Goal: Answer question/provide support: Share knowledge or assist other users

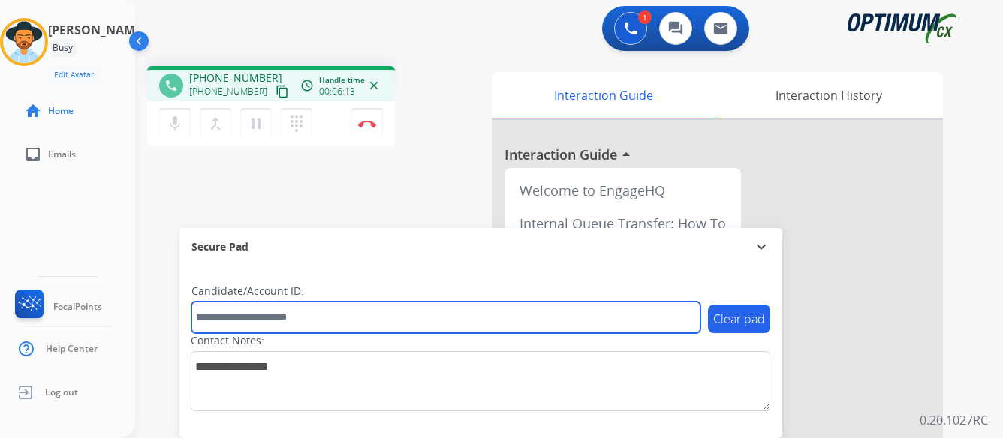
paste input "*******"
type input "*******"
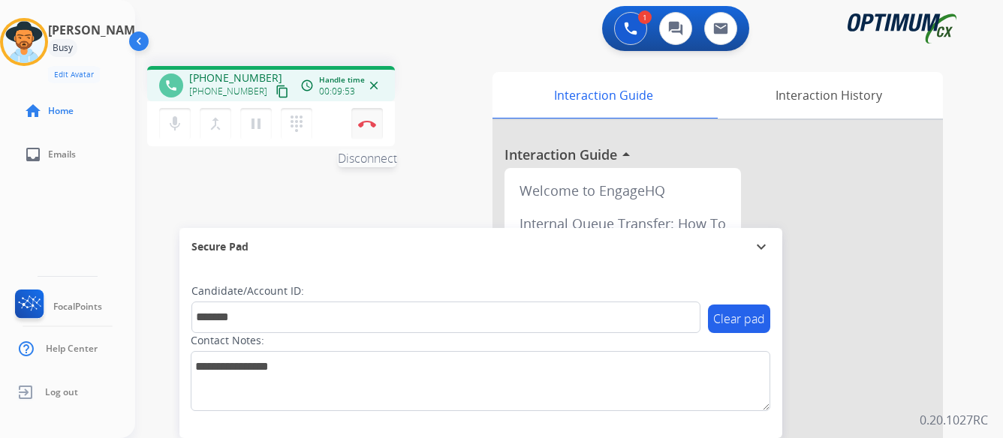
click at [368, 122] on img at bounding box center [367, 124] width 18 height 8
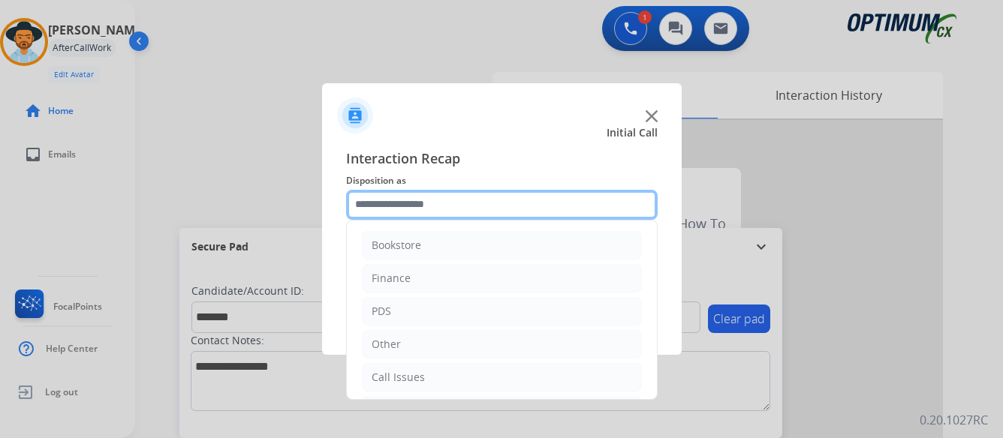
click at [476, 209] on input "text" at bounding box center [501, 205] width 311 height 30
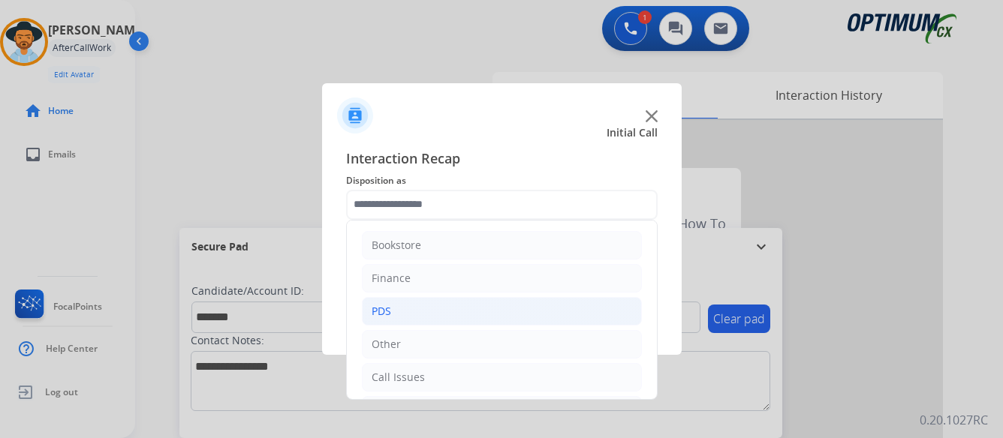
click at [383, 307] on div "PDS" at bounding box center [382, 311] width 20 height 15
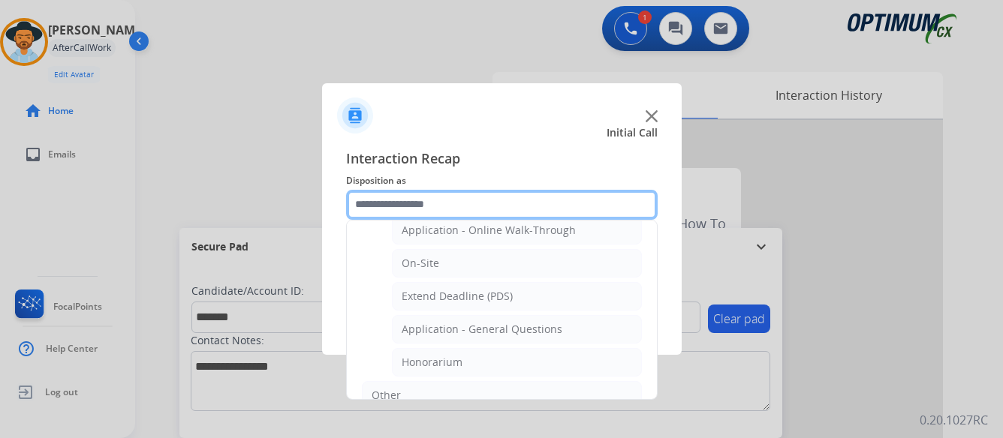
scroll to position [450, 0]
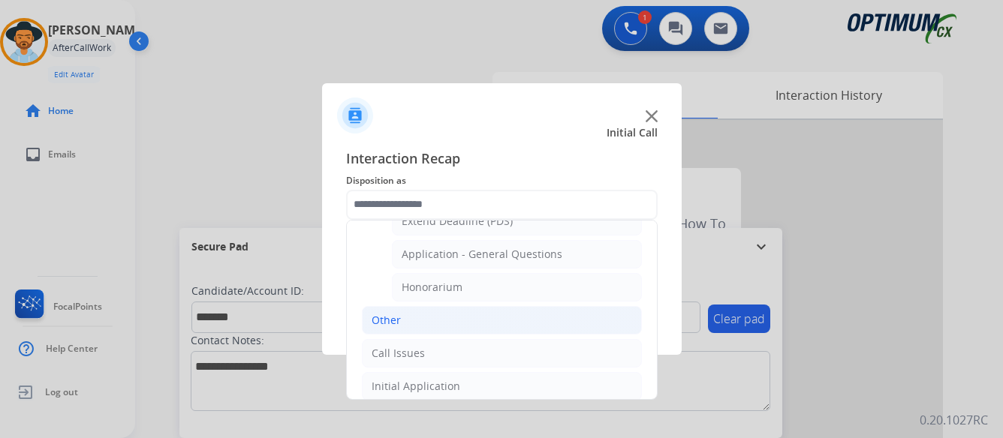
click at [385, 319] on div "Other" at bounding box center [386, 320] width 29 height 15
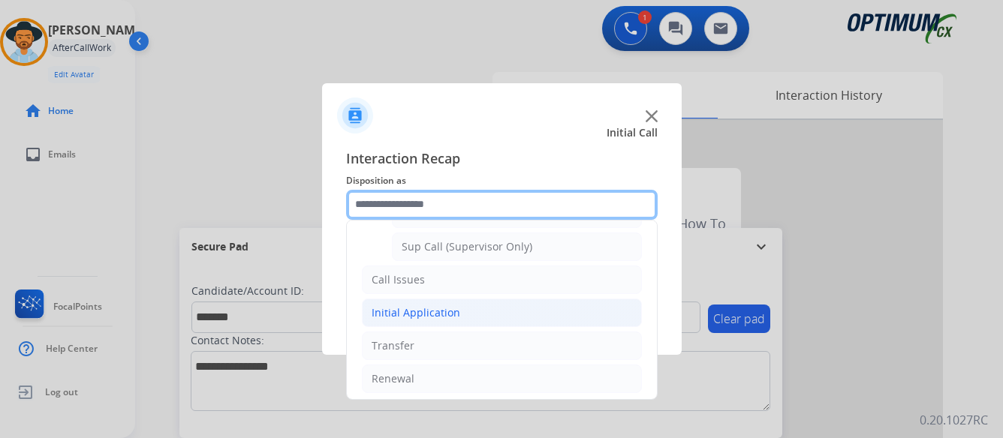
scroll to position [366, 0]
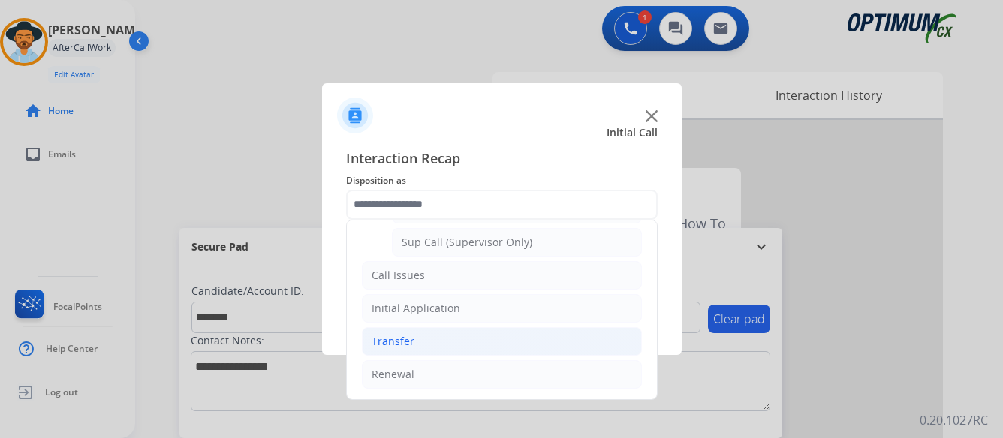
click at [456, 351] on li "Transfer" at bounding box center [502, 341] width 280 height 29
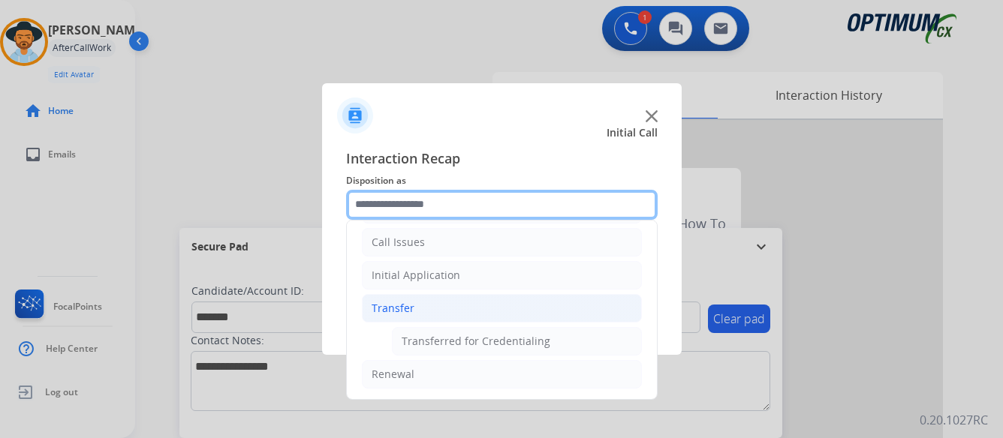
scroll to position [135, 0]
click at [606, 203] on input "text" at bounding box center [501, 205] width 311 height 30
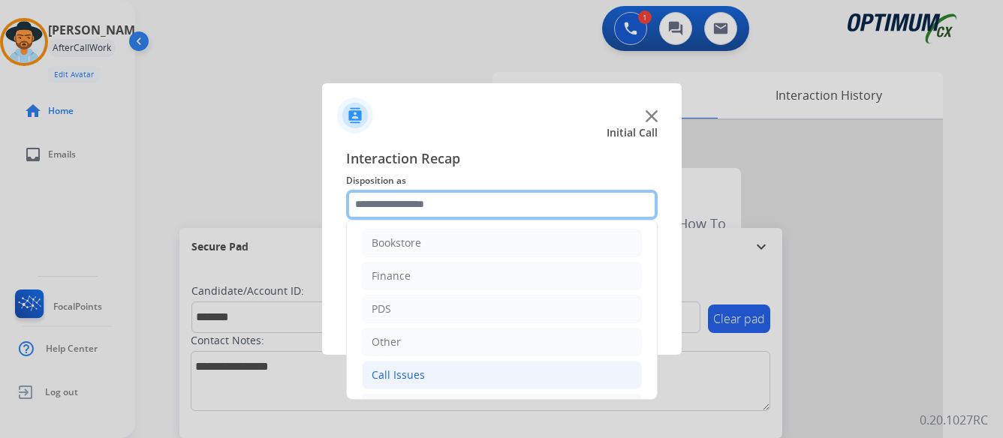
scroll to position [0, 0]
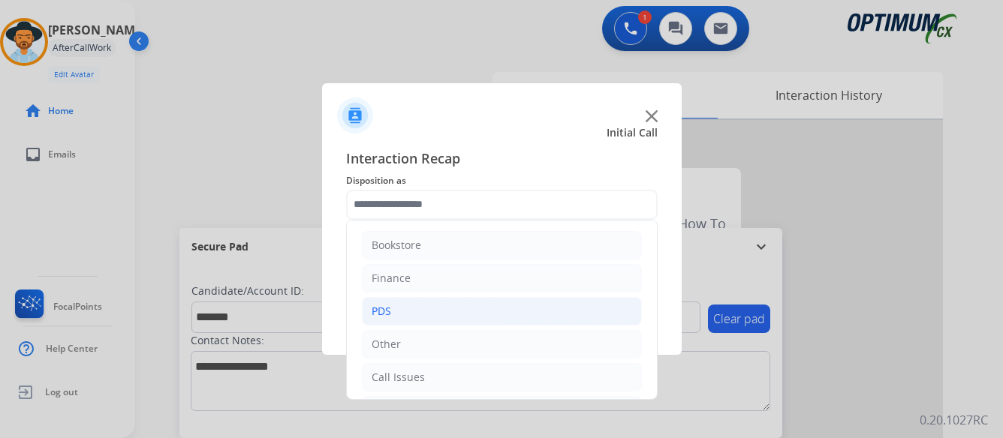
click at [382, 310] on div "PDS" at bounding box center [382, 311] width 20 height 15
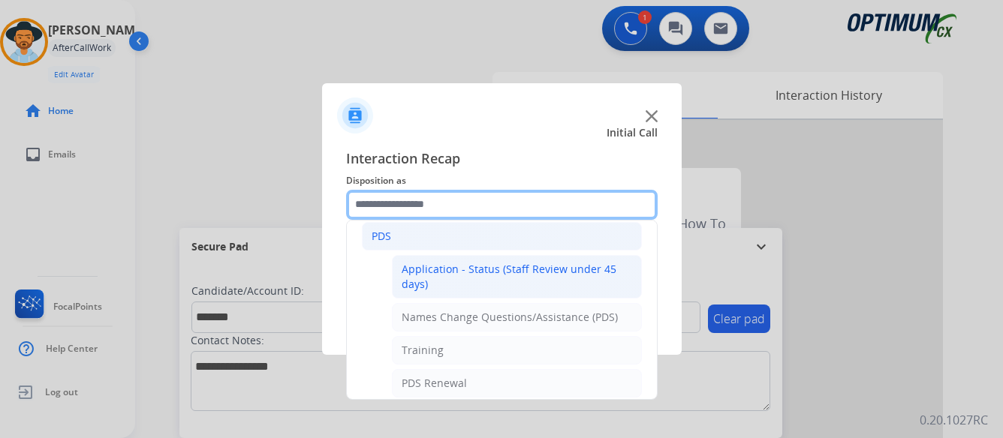
scroll to position [150, 0]
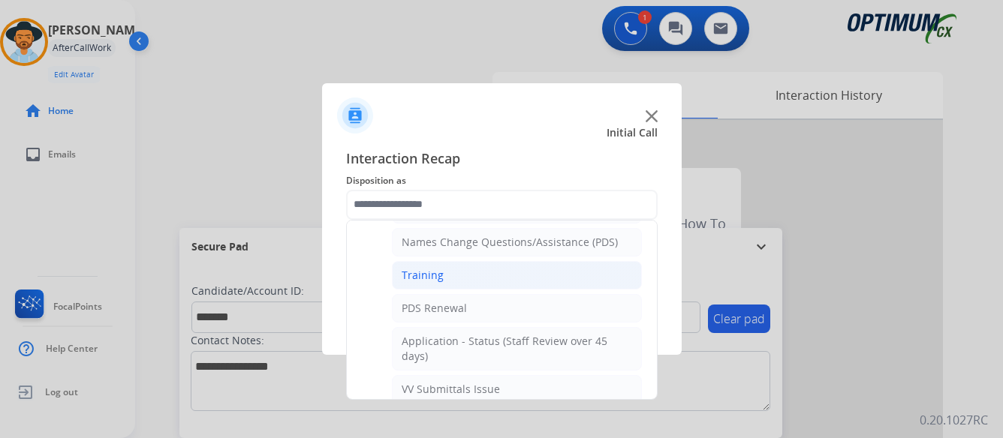
click at [426, 277] on div "Training" at bounding box center [423, 275] width 42 height 15
type input "********"
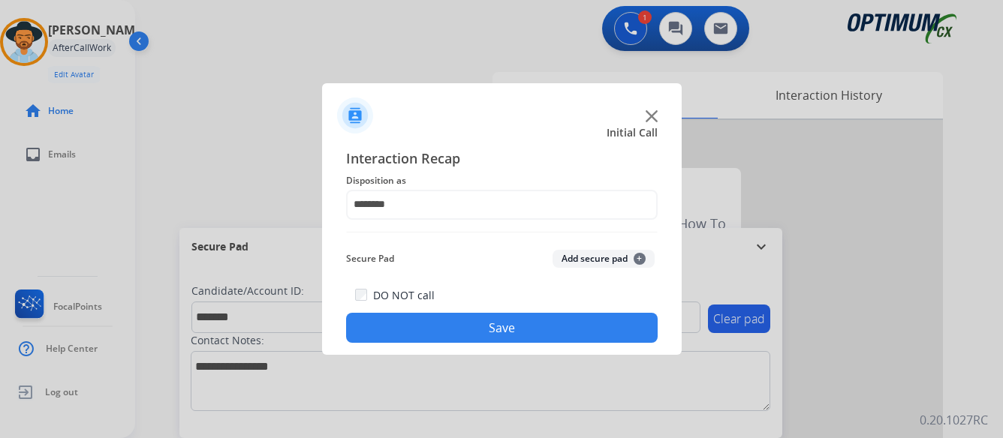
click at [501, 324] on button "Save" at bounding box center [501, 328] width 311 height 30
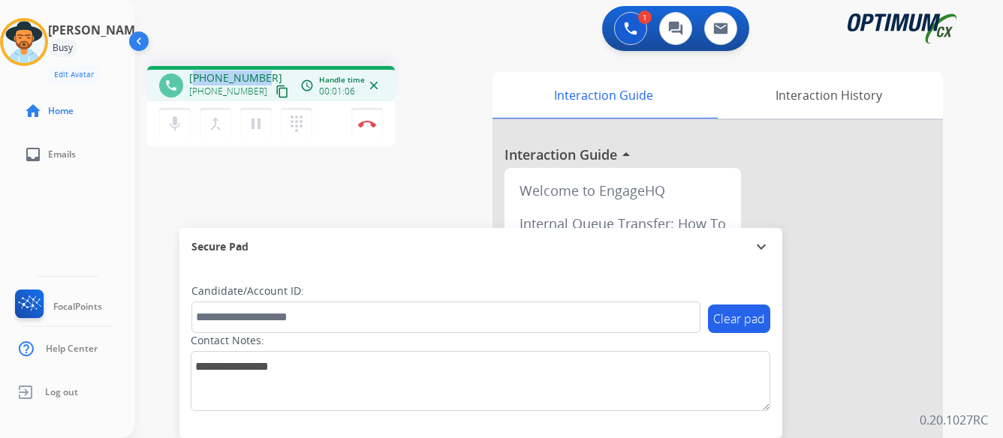
drag, startPoint x: 198, startPoint y: 77, endPoint x: 273, endPoint y: 65, distance: 76.0
click at [273, 65] on div "phone +19142741965 +19142741965 content_copy access_time Call metrics Queue 00:…" at bounding box center [551, 367] width 832 height 626
copy span "19142741965"
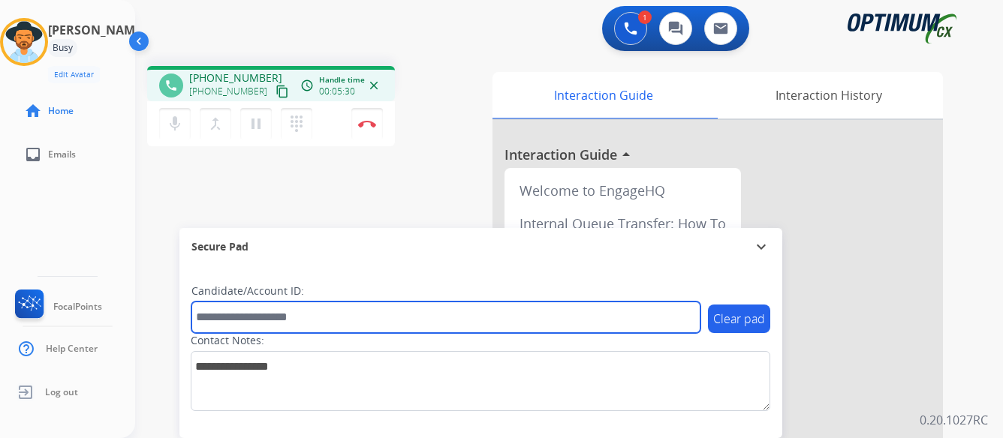
paste input "*******"
type input "*******"
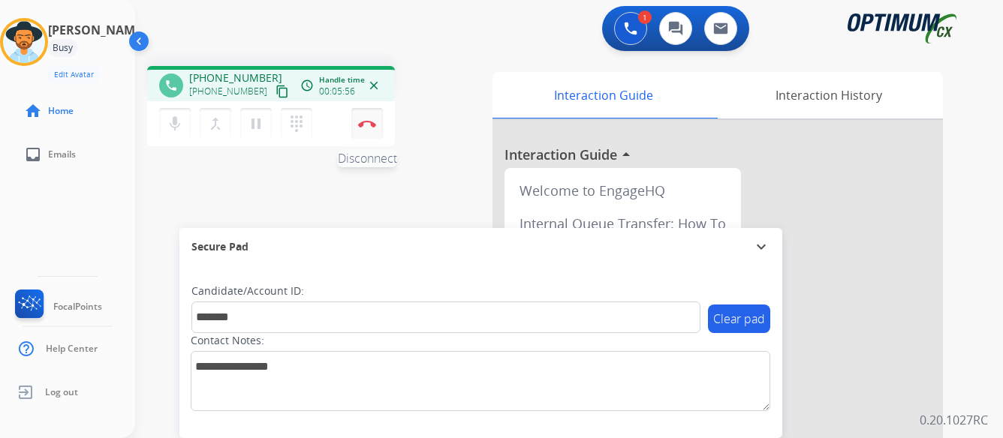
click at [366, 115] on button "Disconnect" at bounding box center [367, 124] width 32 height 32
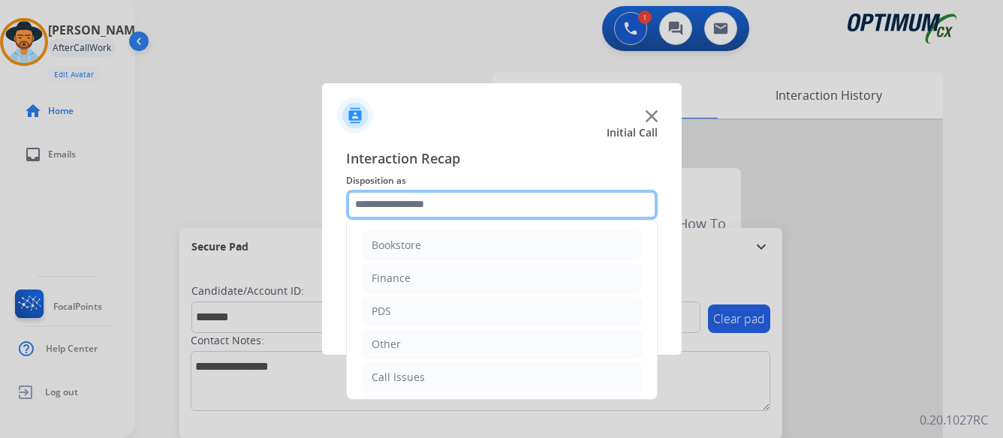
click at [495, 204] on input "text" at bounding box center [501, 205] width 311 height 30
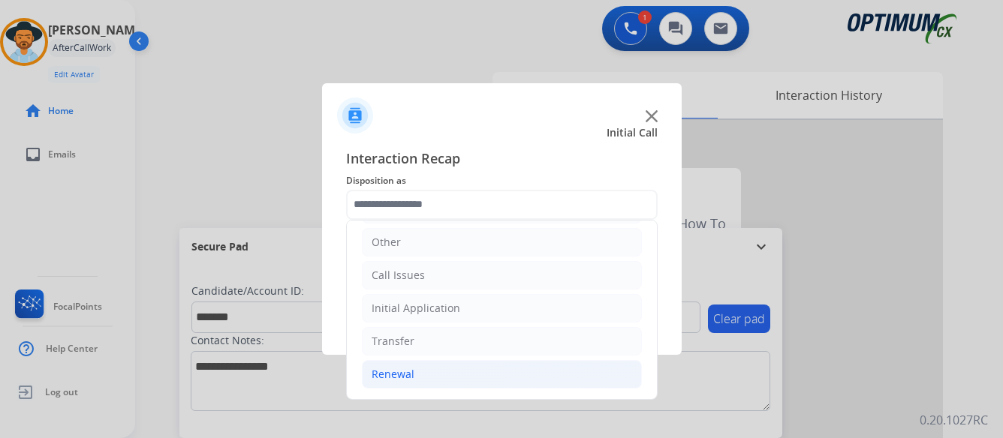
click at [388, 371] on div "Renewal" at bounding box center [393, 374] width 43 height 15
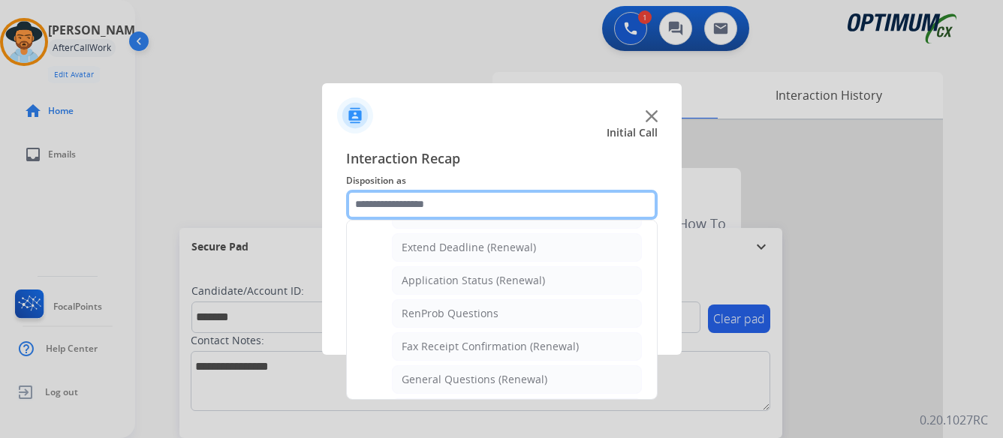
scroll to position [327, 0]
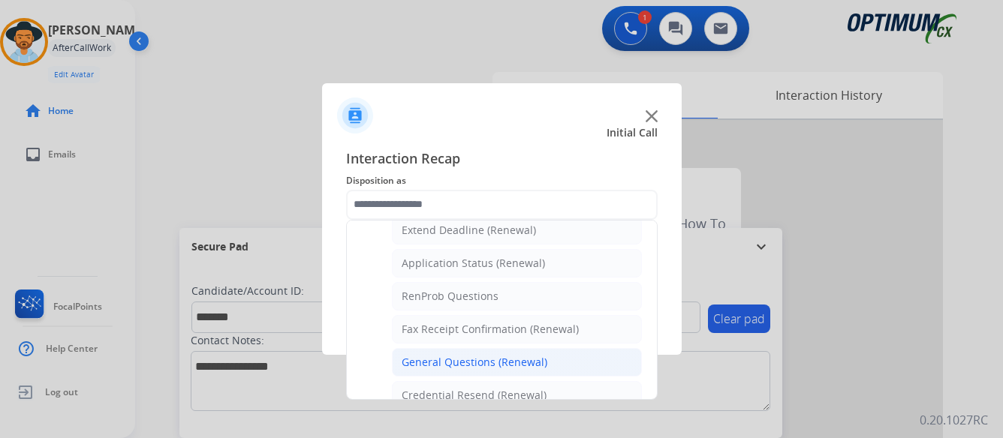
click at [450, 366] on div "General Questions (Renewal)" at bounding box center [475, 362] width 146 height 15
type input "**********"
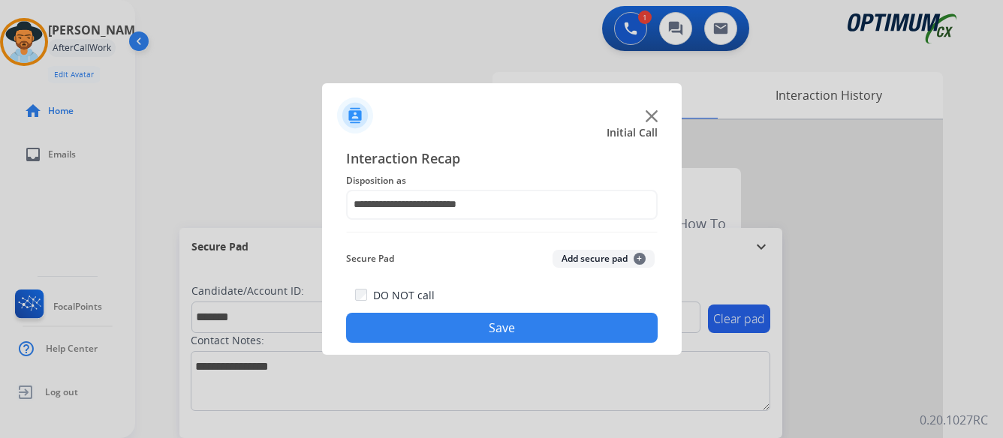
click at [507, 323] on button "Save" at bounding box center [501, 328] width 311 height 30
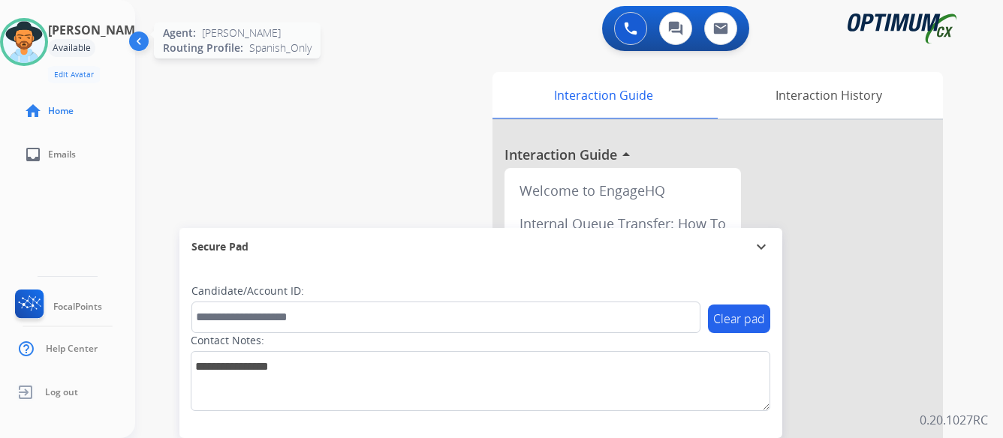
click at [45, 35] on img at bounding box center [24, 42] width 42 height 42
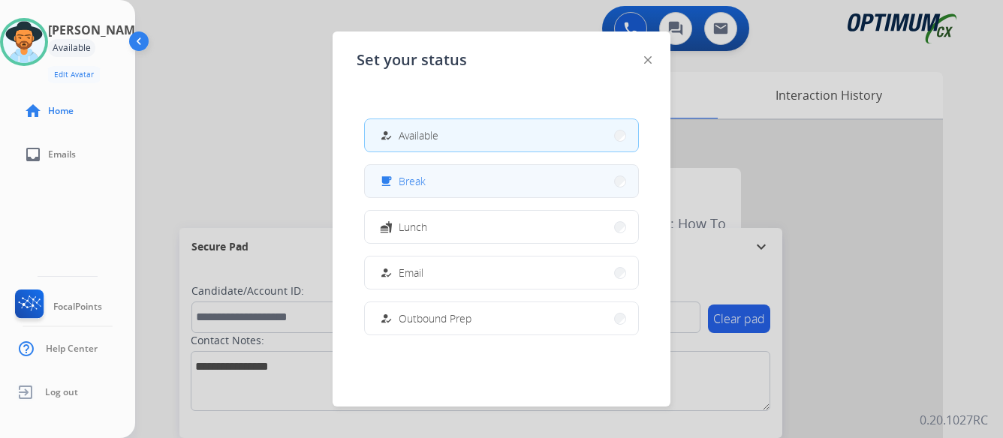
click at [435, 176] on button "free_breakfast Break" at bounding box center [501, 181] width 273 height 32
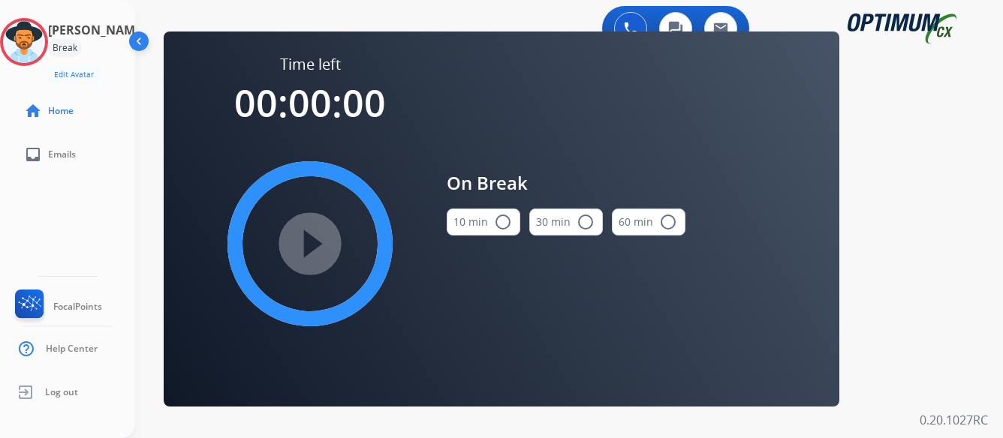
click at [503, 220] on mat-icon "radio_button_unchecked" at bounding box center [503, 222] width 18 height 18
click at [307, 243] on mat-icon "play_circle_filled" at bounding box center [310, 244] width 18 height 18
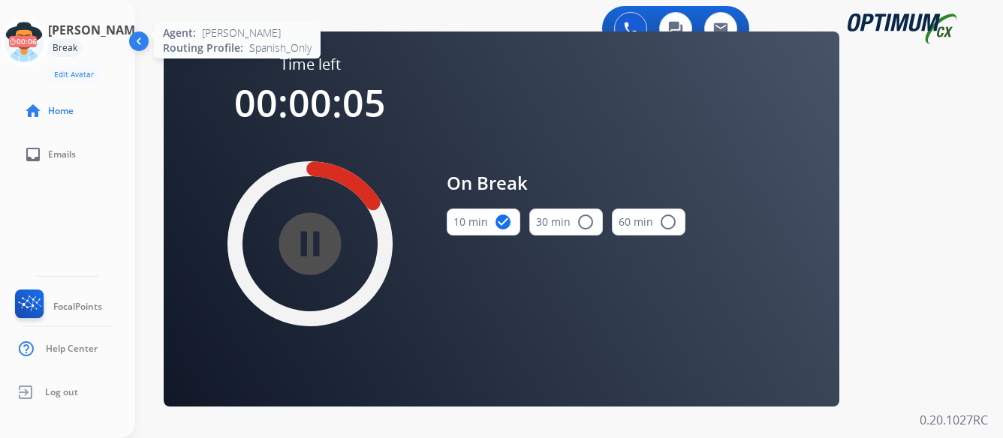
click at [37, 46] on icon at bounding box center [24, 42] width 49 height 49
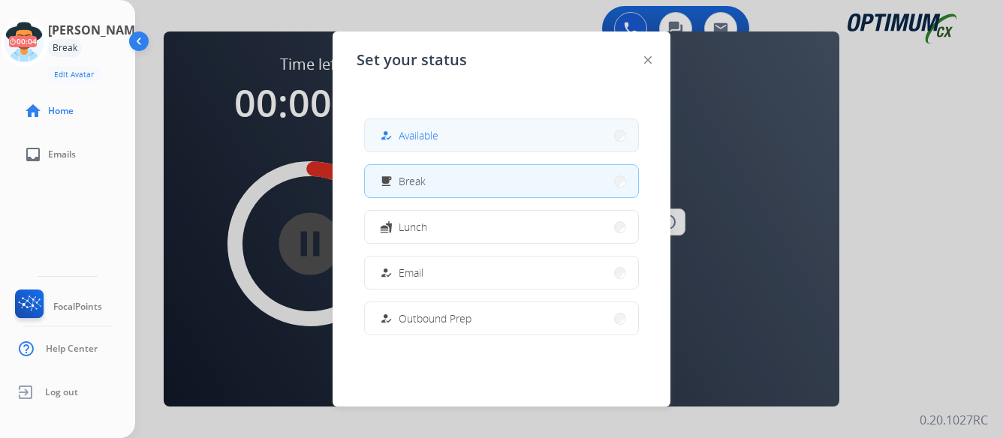
click at [481, 134] on button "how_to_reg Available" at bounding box center [501, 135] width 273 height 32
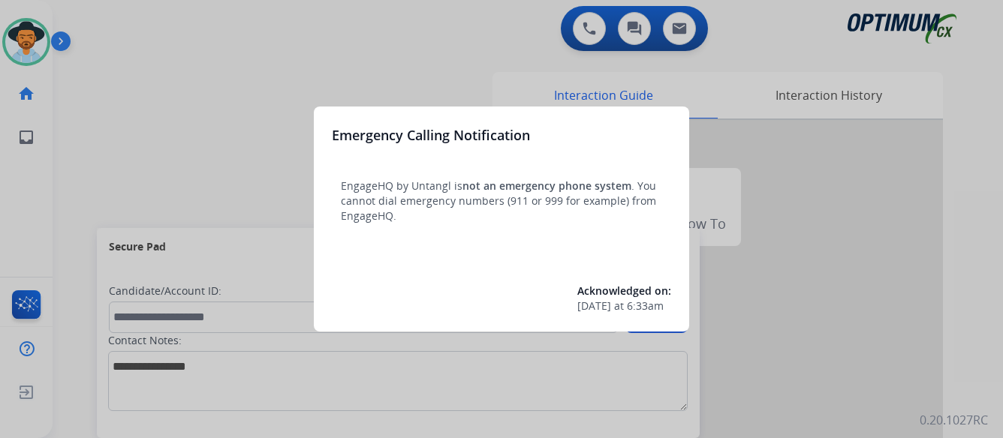
click at [838, 224] on div at bounding box center [501, 219] width 1003 height 438
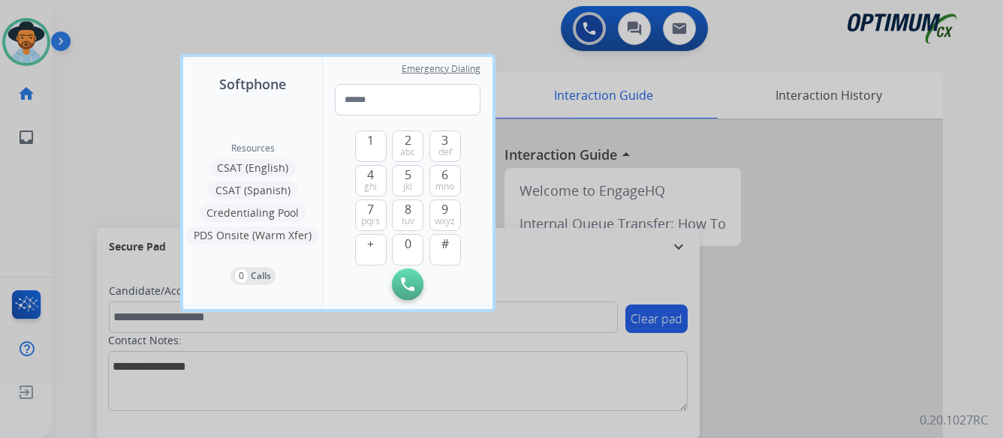
click at [835, 259] on div at bounding box center [501, 219] width 1003 height 438
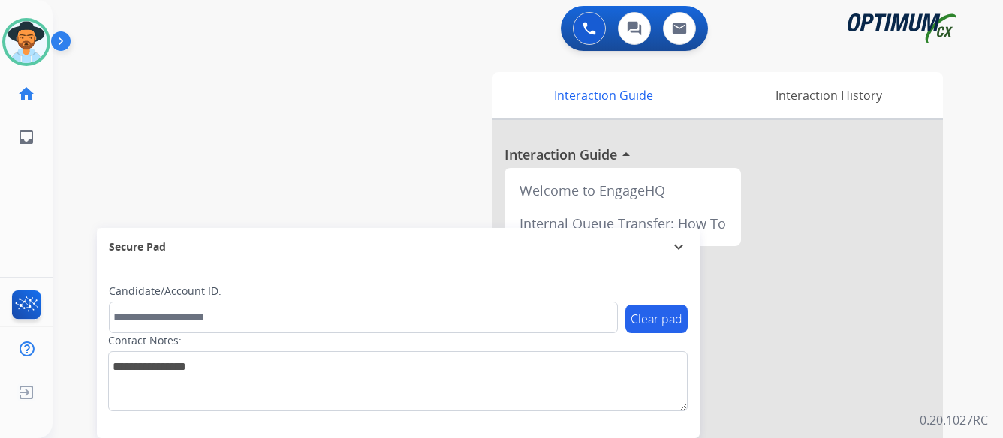
click at [59, 43] on img at bounding box center [64, 44] width 26 height 29
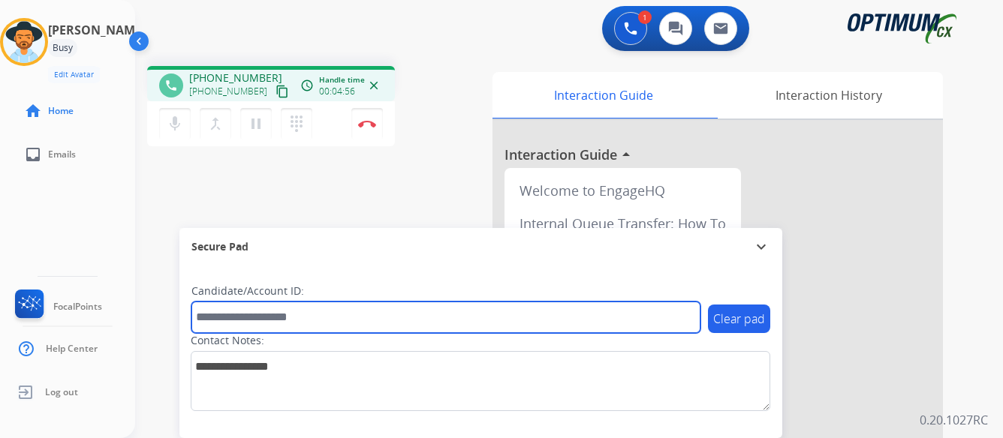
paste input "*******"
type input "*******"
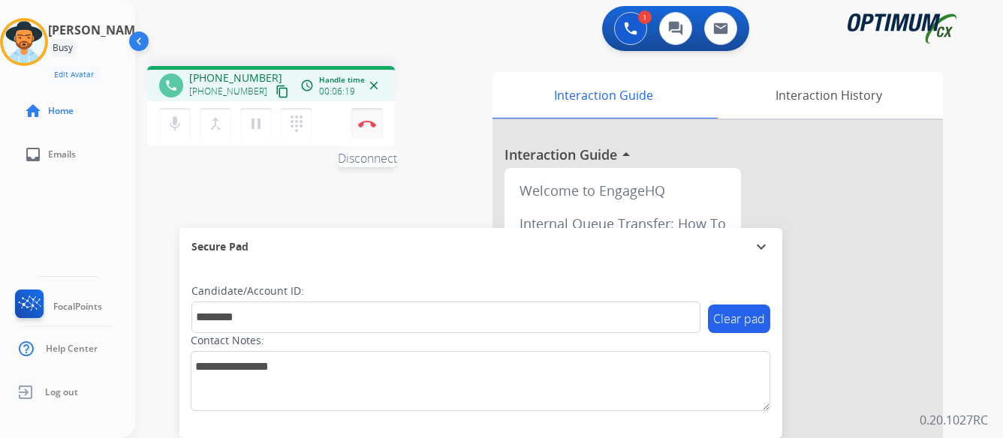
click at [366, 120] on img at bounding box center [367, 124] width 18 height 8
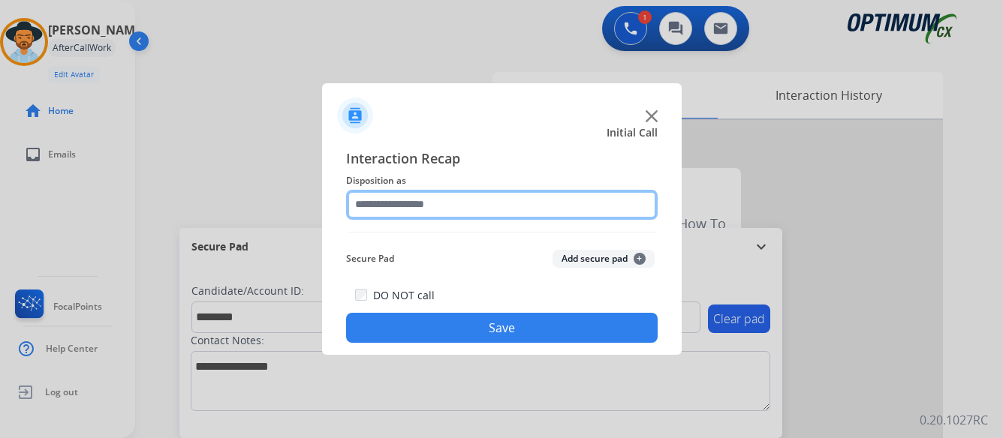
click at [458, 197] on input "text" at bounding box center [501, 205] width 311 height 30
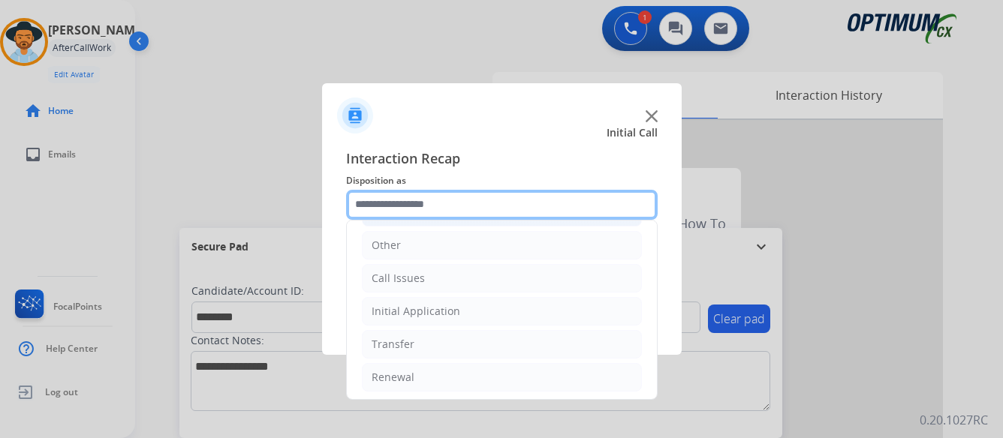
scroll to position [102, 0]
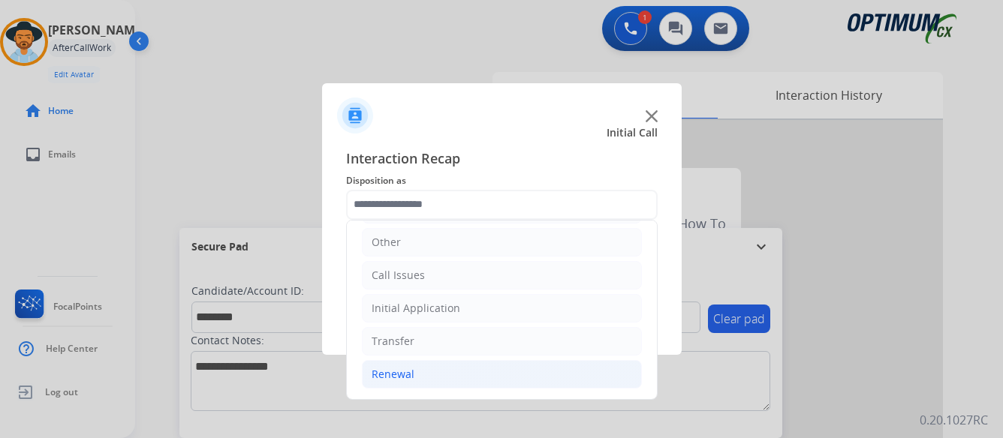
click at [390, 368] on div "Renewal" at bounding box center [393, 374] width 43 height 15
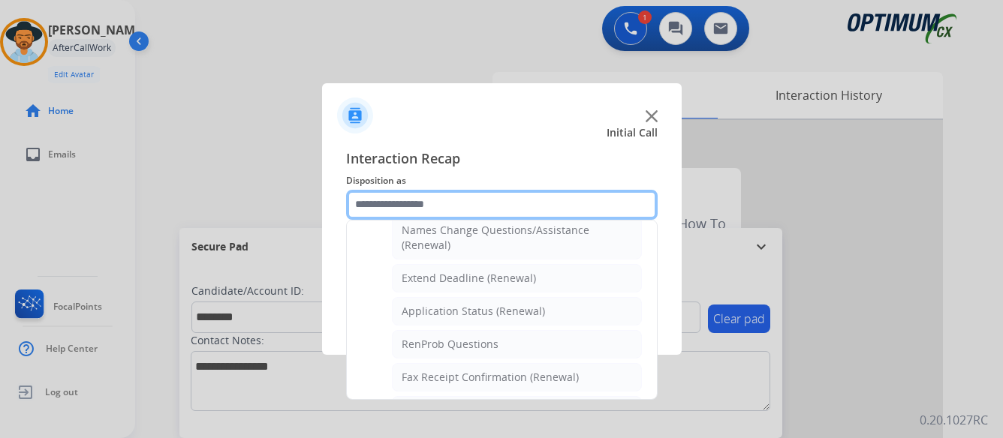
scroll to position [327, 0]
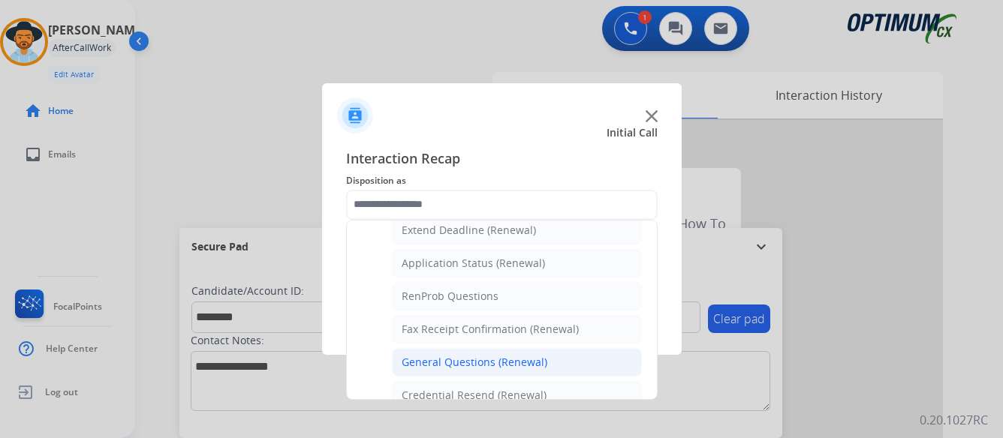
click at [460, 358] on div "General Questions (Renewal)" at bounding box center [475, 362] width 146 height 15
type input "**********"
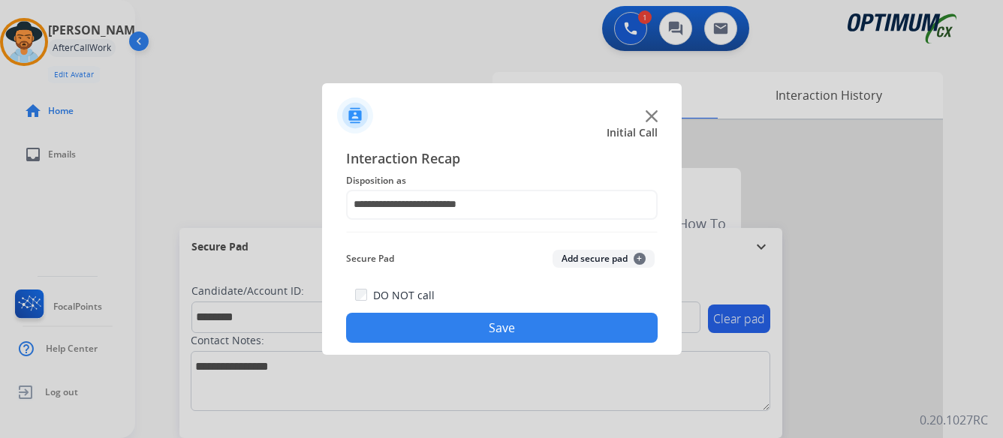
click at [501, 325] on button "Save" at bounding box center [501, 328] width 311 height 30
